Goal: Information Seeking & Learning: Learn about a topic

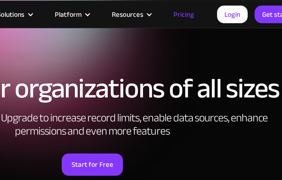
click at [152, 9] on div "Resources" at bounding box center [161, 10] width 19 height 7
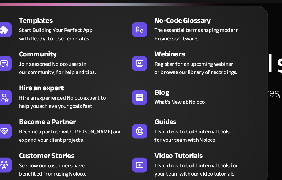
click at [147, 113] on span "Learn how to build internal tools for your team with our video tutorials." at bounding box center [172, 118] width 50 height 10
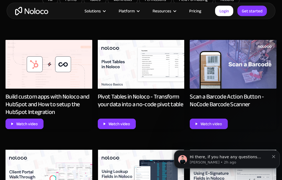
scroll to position [296, 0]
click at [166, 61] on img at bounding box center [141, 64] width 87 height 49
click at [128, 120] on div "Watch video" at bounding box center [118, 123] width 21 height 7
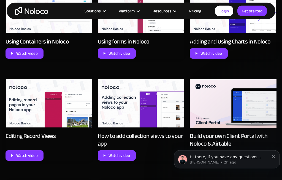
scroll to position [555, 0]
click at [218, 157] on div "Watch video" at bounding box center [210, 155] width 21 height 7
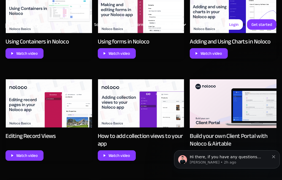
scroll to position [575, 0]
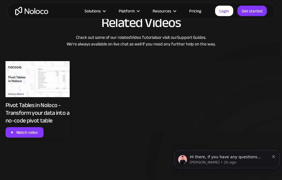
scroll to position [359, 0]
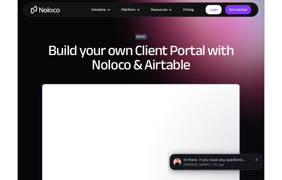
scroll to position [75, 0]
